Goal: Task Accomplishment & Management: Manage account settings

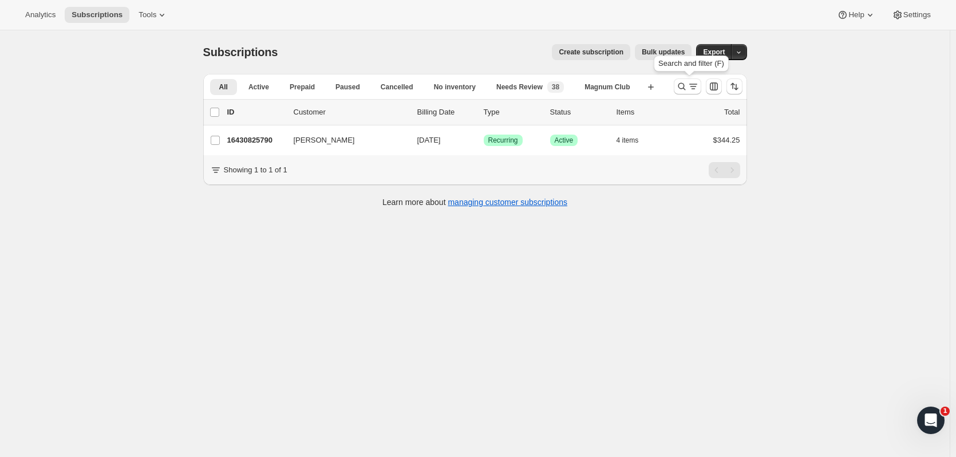
click at [678, 86] on button "Search and filter results" at bounding box center [687, 86] width 27 height 16
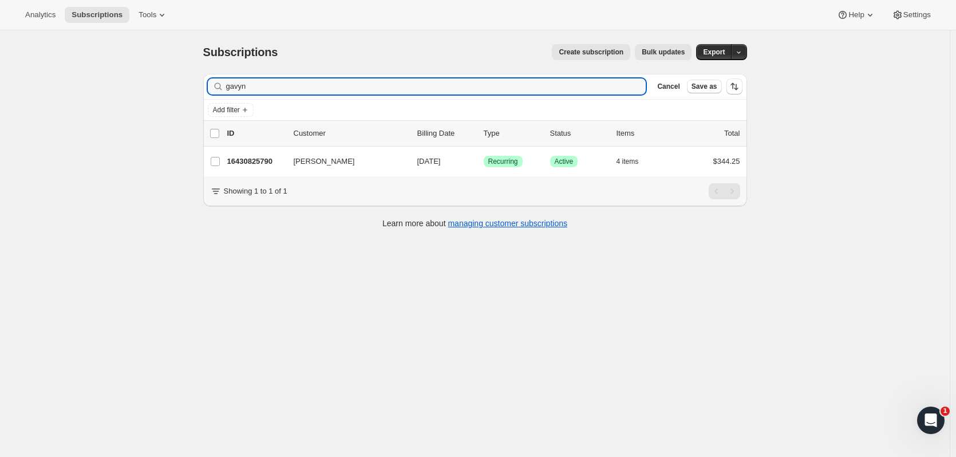
drag, startPoint x: 310, startPoint y: 86, endPoint x: 135, endPoint y: 86, distance: 175.1
click at [135, 86] on div "Subscriptions. This page is ready Subscriptions Create subscription Bulk update…" at bounding box center [475, 258] width 950 height 457
type input "[PERSON_NAME]"
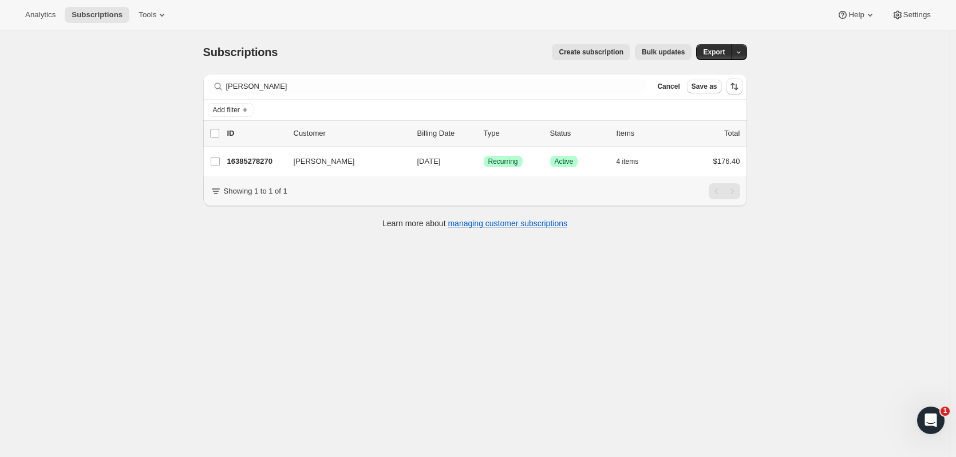
click at [255, 153] on div "[PERSON_NAME] 16385278270 [PERSON_NAME] [DATE] Success Recurring Success Active…" at bounding box center [475, 162] width 544 height 30
click at [263, 163] on p "16385278270" at bounding box center [255, 161] width 57 height 11
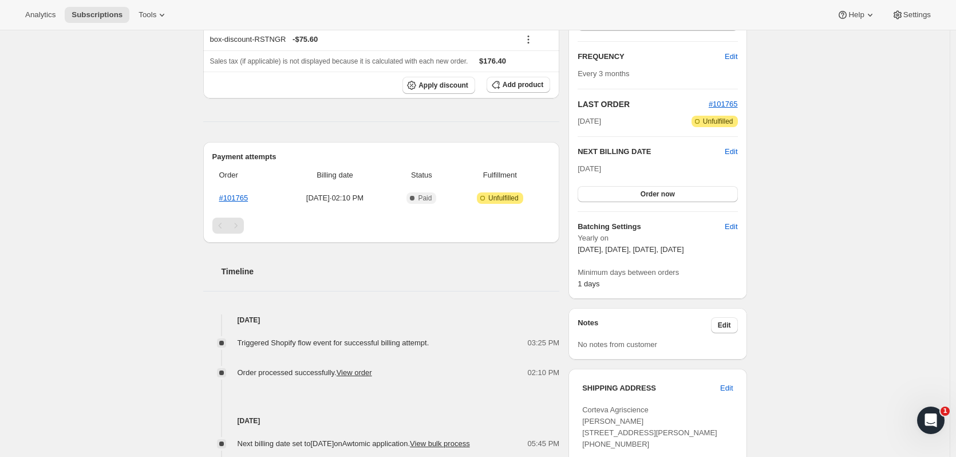
scroll to position [254, 0]
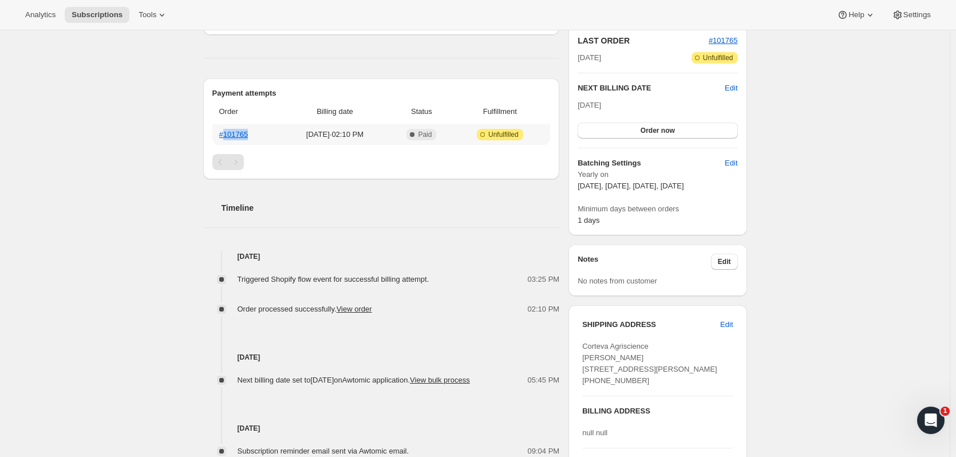
drag, startPoint x: 253, startPoint y: 134, endPoint x: 228, endPoint y: 133, distance: 25.2
click at [228, 133] on th "#101765" at bounding box center [246, 134] width 68 height 21
copy link "101765"
click at [243, 132] on link "#101765" at bounding box center [233, 134] width 29 height 9
